Goal: Contribute content

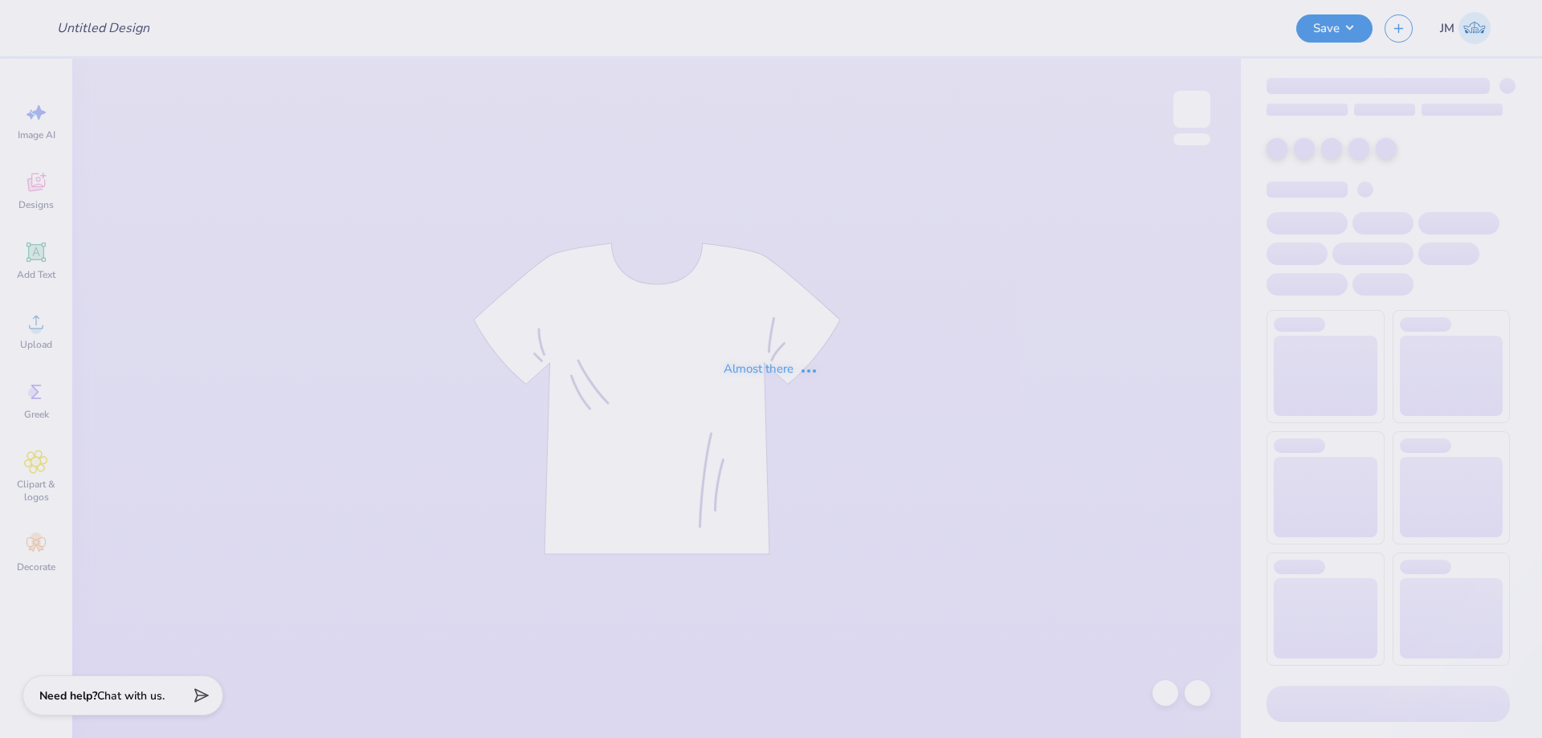
type input "[US_STATE] School of Nursing Options"
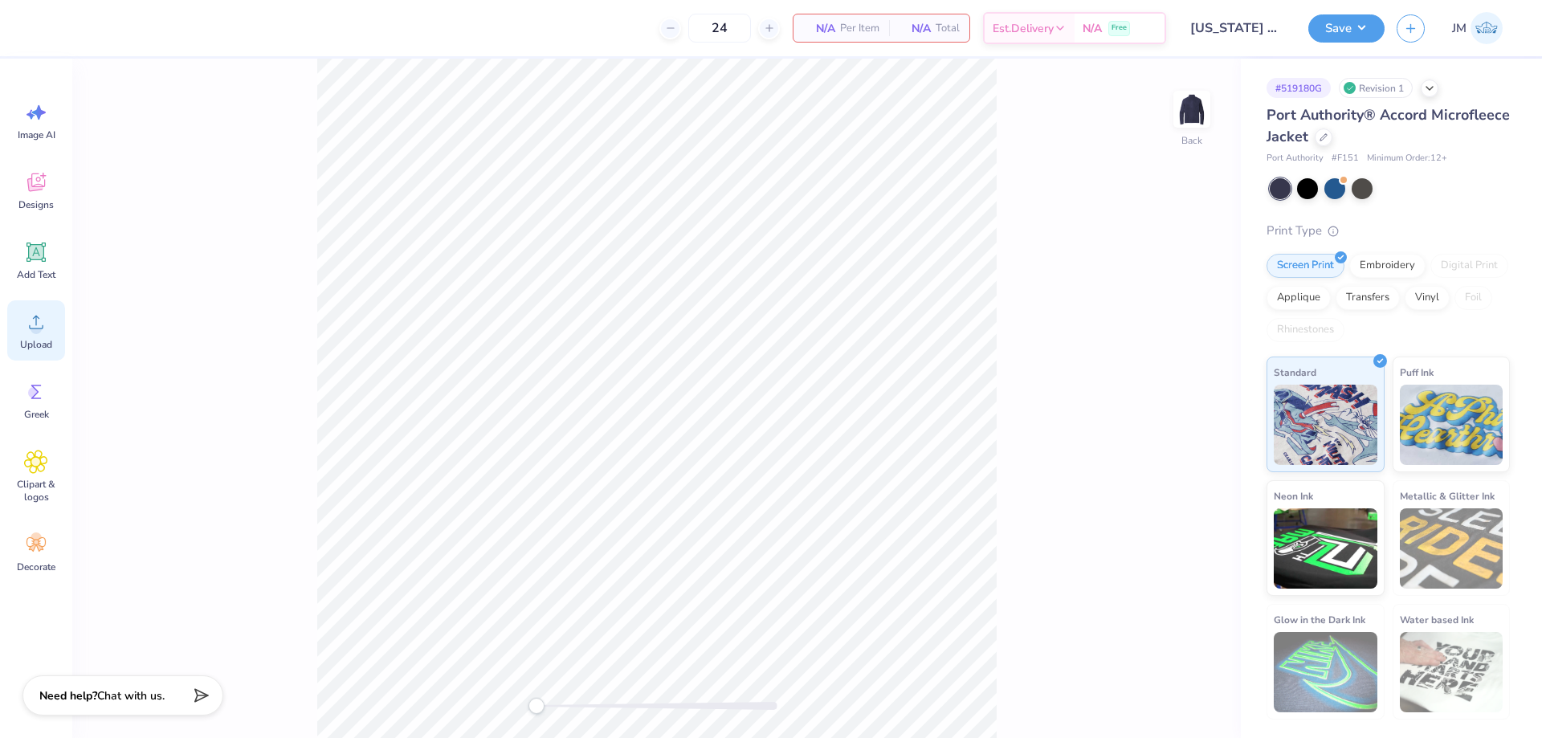
click at [47, 340] on span "Upload" at bounding box center [36, 344] width 32 height 13
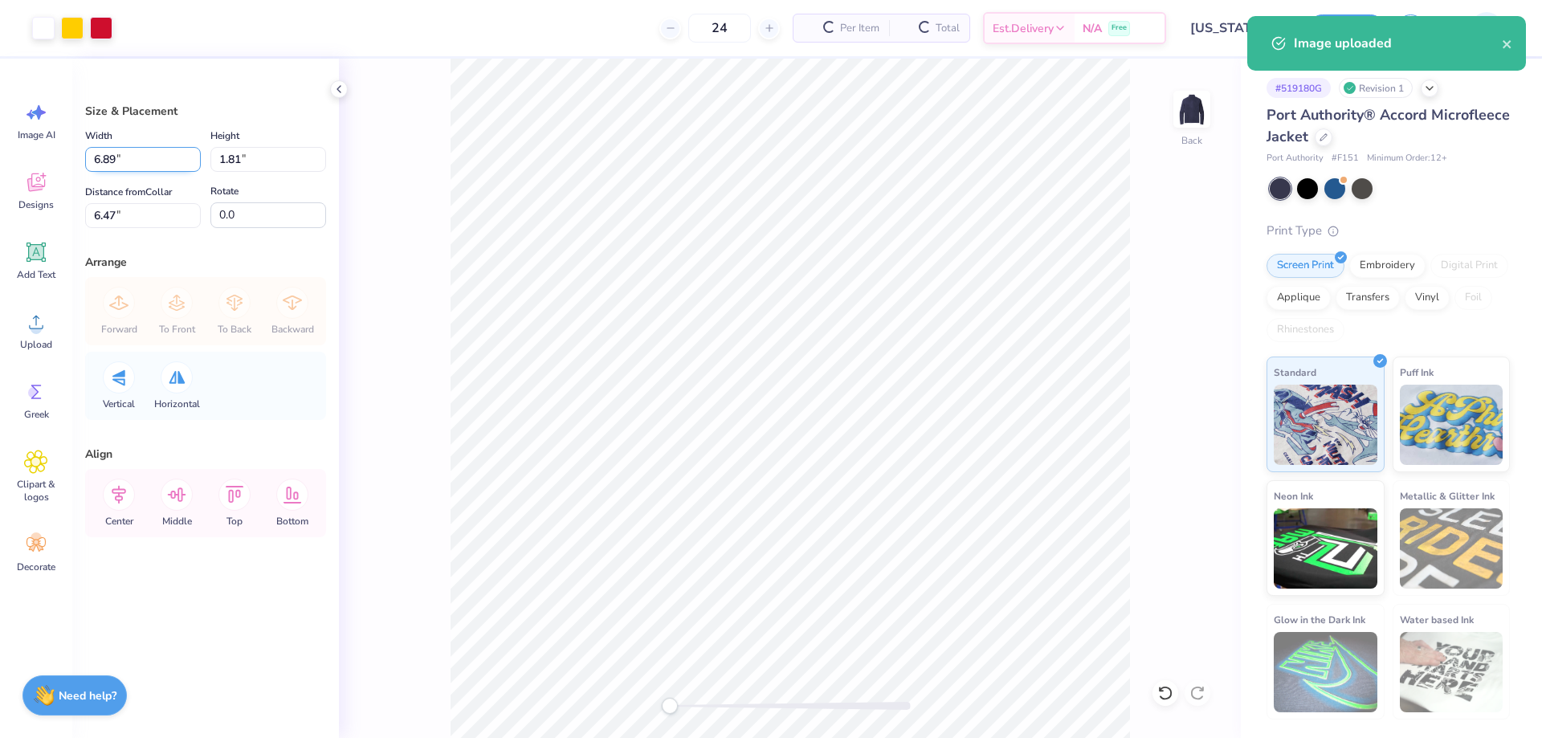
click at [152, 165] on input "6.89" at bounding box center [143, 159] width 116 height 25
type input "3.50"
type input "0.92"
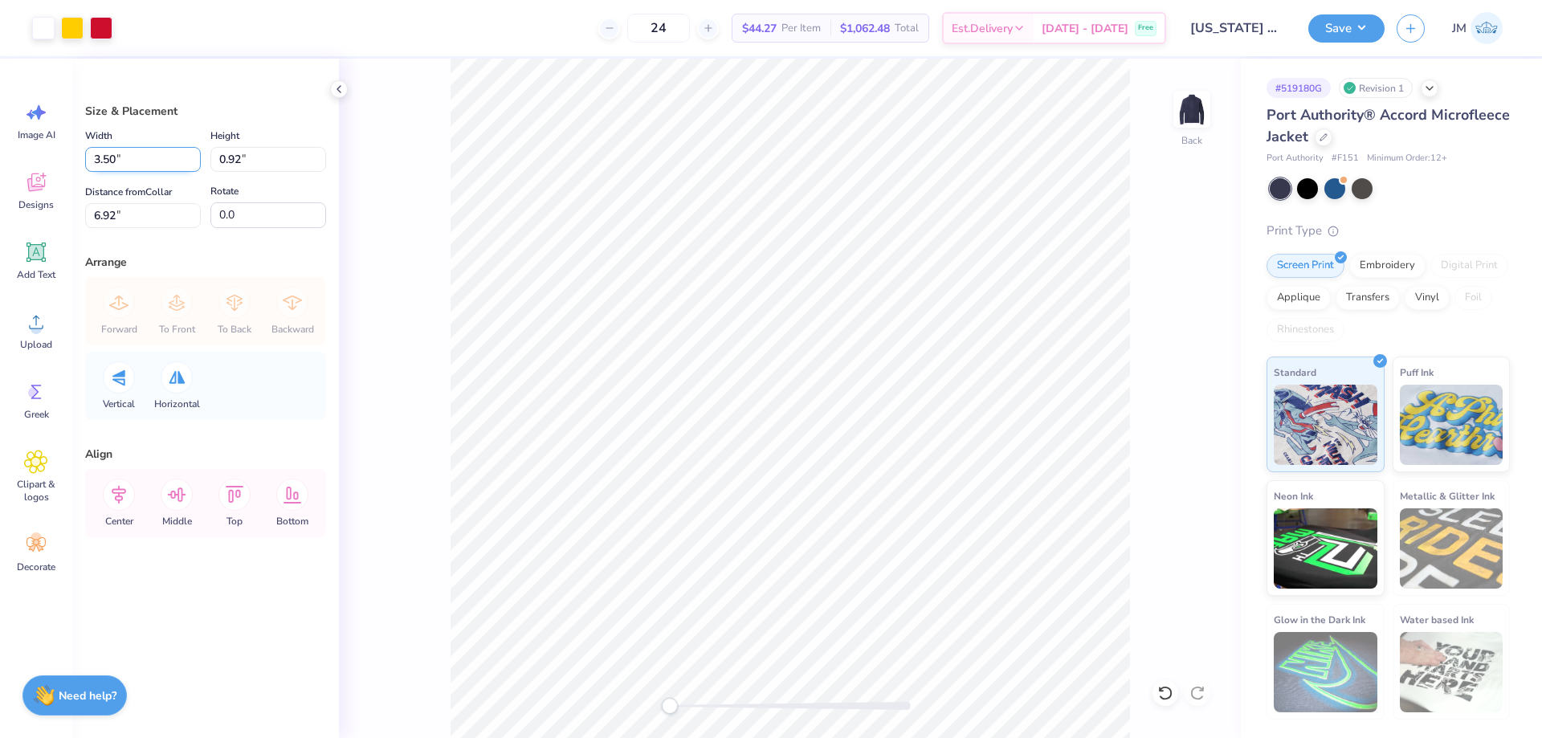
click at [120, 155] on input "3.50" at bounding box center [143, 159] width 116 height 25
click at [135, 202] on div "Distance from Collar 6.92 6.92 "" at bounding box center [143, 205] width 116 height 46
click at [137, 217] on input "6.92" at bounding box center [143, 215] width 116 height 25
type input "3"
click at [114, 498] on icon at bounding box center [119, 495] width 32 height 32
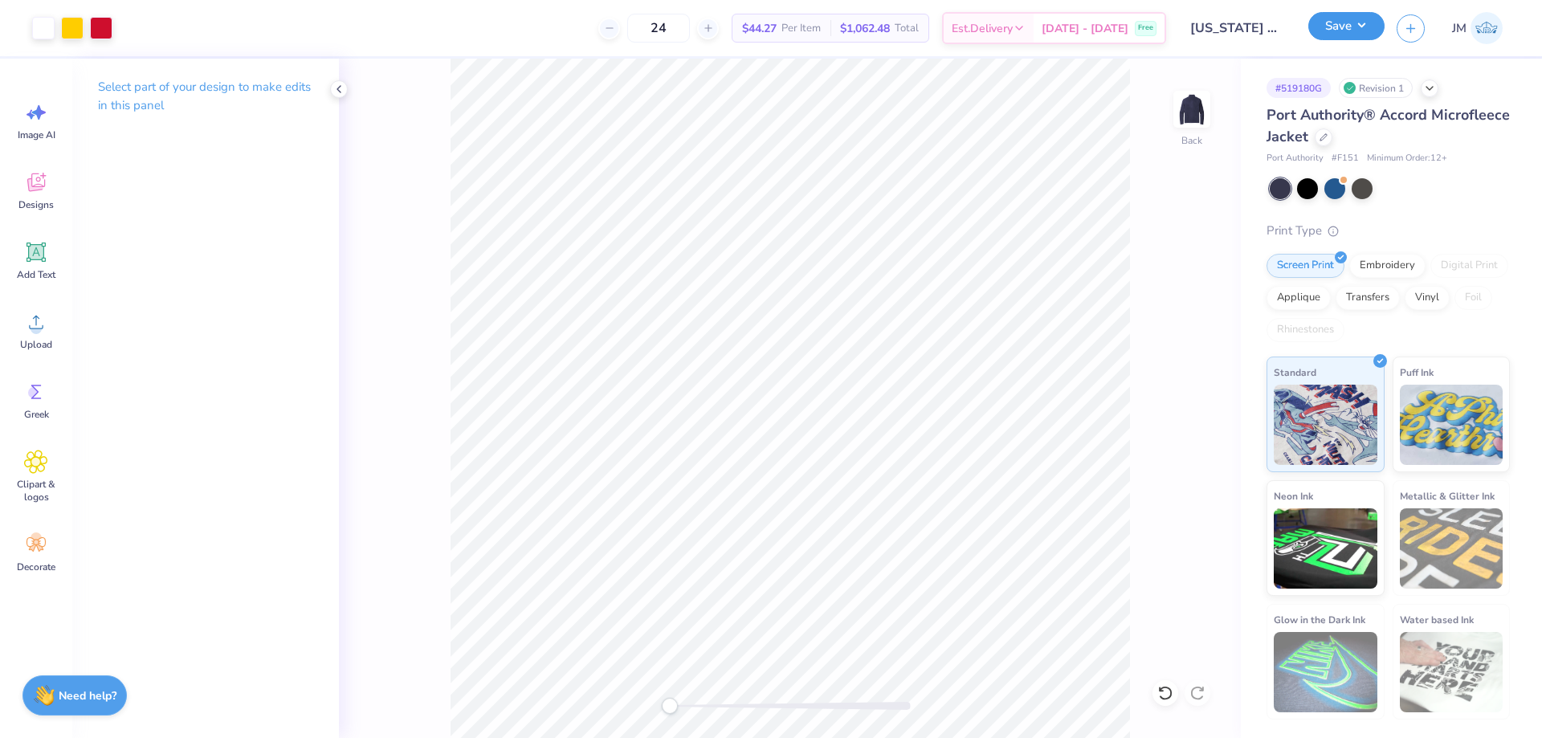
click at [1368, 20] on button "Save" at bounding box center [1347, 26] width 76 height 28
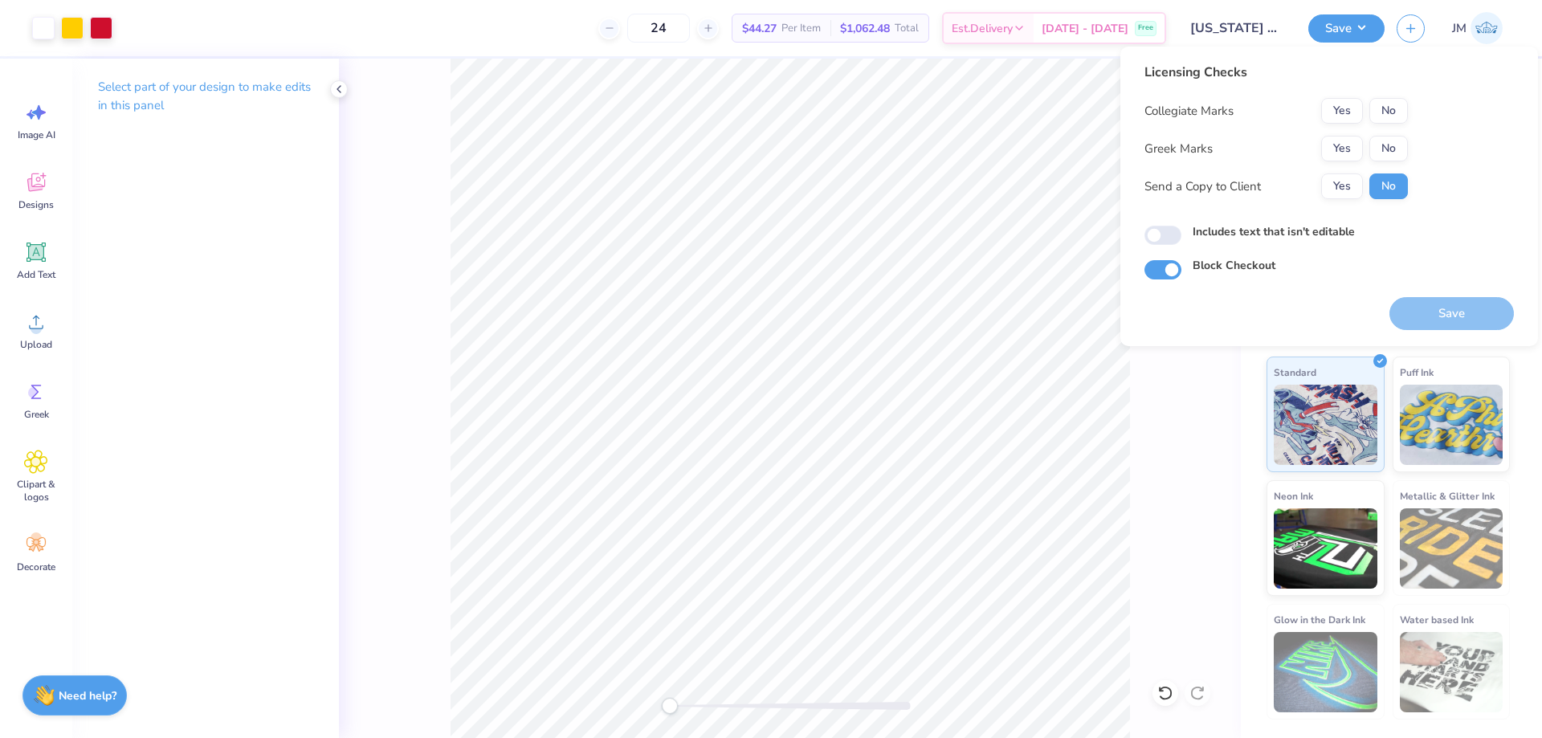
click at [1337, 97] on div "Licensing Checks Collegiate Marks Yes No Greek Marks Yes No Send a Copy to Clie…" at bounding box center [1276, 137] width 263 height 149
click at [1349, 118] on button "Yes" at bounding box center [1342, 111] width 42 height 26
click at [1402, 309] on button "Save" at bounding box center [1452, 313] width 125 height 33
